Goal: Task Accomplishment & Management: Manage account settings

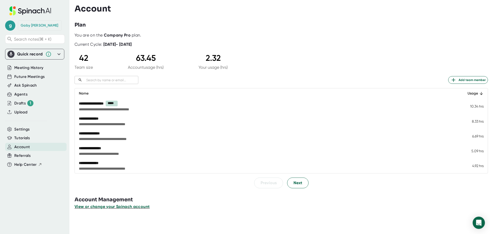
click at [115, 208] on span "View or change your Spinach account" at bounding box center [112, 206] width 75 height 5
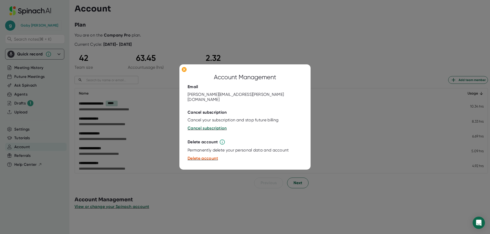
click at [175, 208] on div at bounding box center [245, 117] width 490 height 234
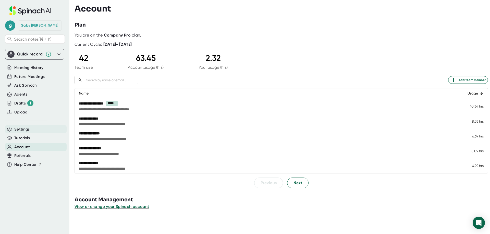
click at [31, 132] on div "Settings" at bounding box center [35, 129] width 61 height 8
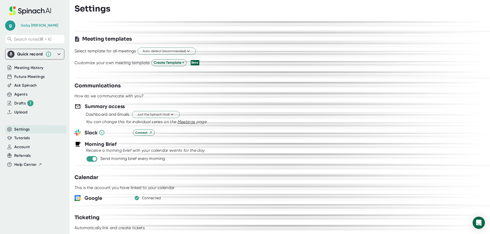
scroll to position [144, 0]
click at [39, 78] on span "Future Meetings" at bounding box center [29, 77] width 30 height 6
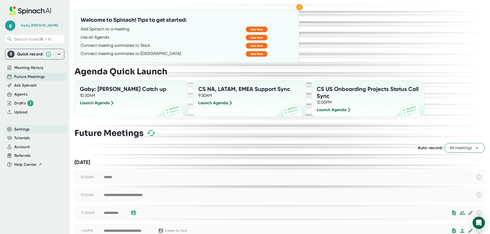
click at [33, 131] on div "Settings" at bounding box center [35, 129] width 61 height 8
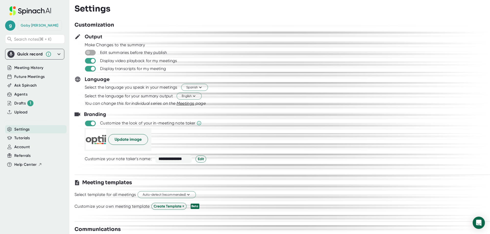
click at [88, 53] on input "checkbox" at bounding box center [88, 52] width 15 height 5
checkbox input "true"
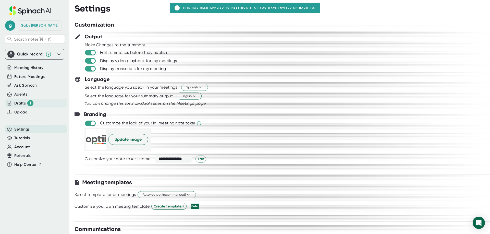
click at [26, 105] on div "Drafts 1" at bounding box center [23, 103] width 19 height 6
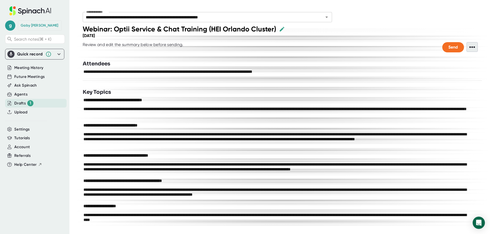
click at [471, 45] on span "•••" at bounding box center [471, 47] width 11 height 10
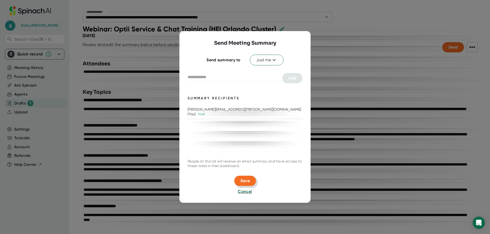
click at [244, 181] on span "Save" at bounding box center [244, 180] width 9 height 5
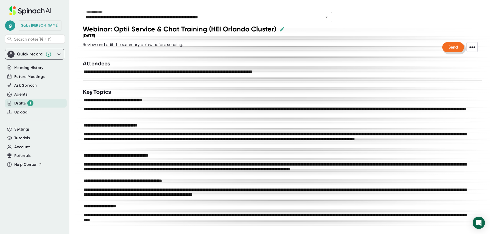
click at [453, 45] on span "Send" at bounding box center [452, 47] width 9 height 5
